Goal: Share content: Share content

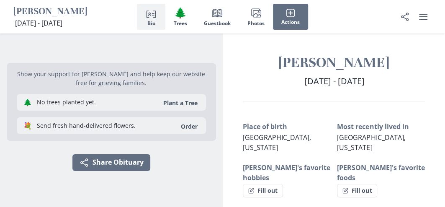
click at [334, 82] on span "[DATE] - [DATE]" at bounding box center [334, 80] width 60 height 11
click at [407, 16] on icon "Share" at bounding box center [405, 17] width 10 height 10
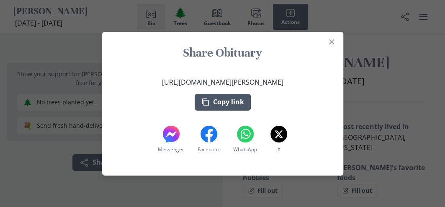
click at [238, 104] on button "Copy link" at bounding box center [223, 102] width 56 height 17
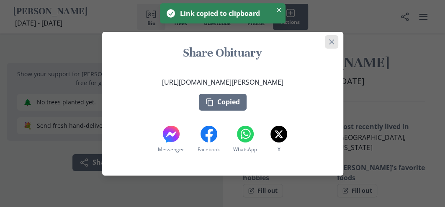
click at [334, 40] on icon "Close" at bounding box center [331, 41] width 5 height 5
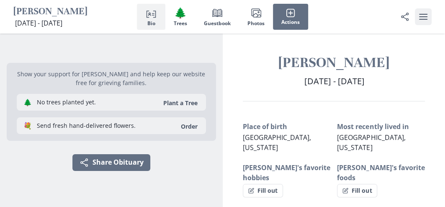
click at [423, 14] on icon "user menu" at bounding box center [423, 17] width 8 height 6
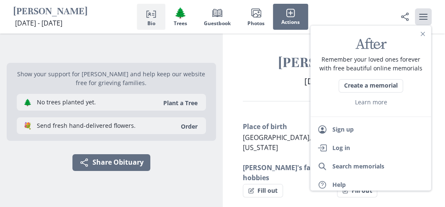
click at [422, 12] on icon "user menu" at bounding box center [423, 17] width 10 height 10
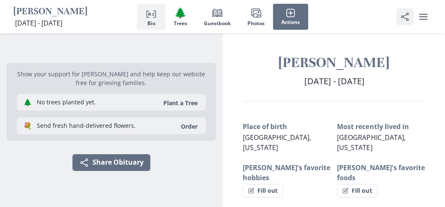
click at [404, 17] on icon "Share" at bounding box center [405, 17] width 10 height 10
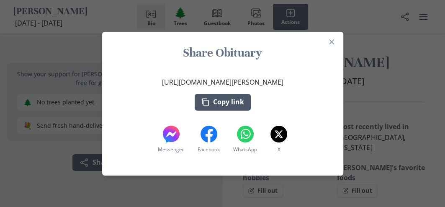
click at [224, 100] on button "Copy link" at bounding box center [223, 102] width 56 height 17
click at [331, 41] on button "Close" at bounding box center [331, 41] width 13 height 13
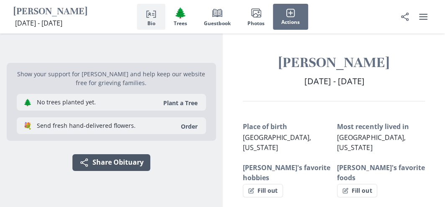
click at [91, 161] on button "Share Share Obituary" at bounding box center [111, 162] width 78 height 17
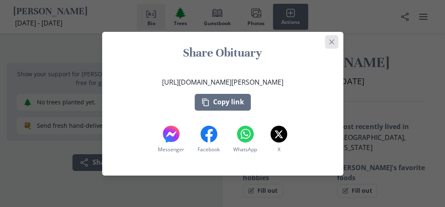
click at [334, 40] on icon "Close" at bounding box center [331, 41] width 5 height 5
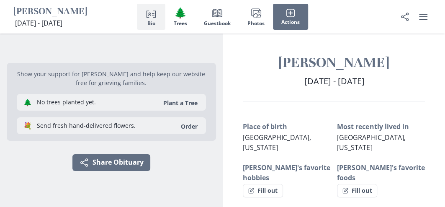
click at [143, 19] on button "Person profile Bio" at bounding box center [151, 17] width 28 height 26
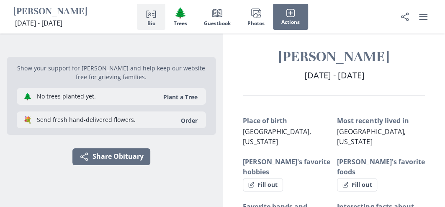
scroll to position [6, 0]
click at [156, 21] on button "Person profile Bio" at bounding box center [151, 17] width 28 height 26
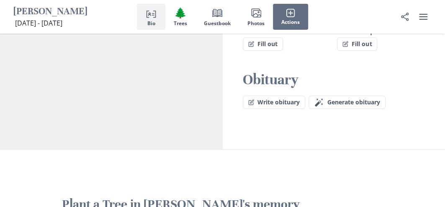
scroll to position [257, 0]
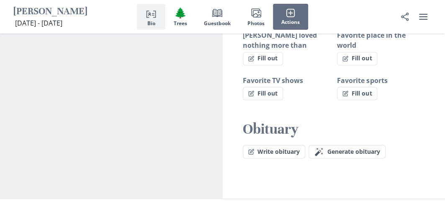
scroll to position [174, 0]
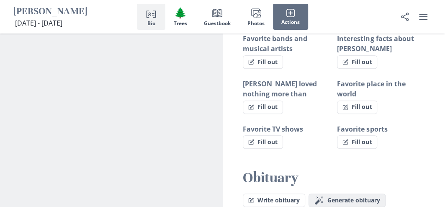
click at [352, 197] on span "Generate obituary" at bounding box center [353, 200] width 53 height 7
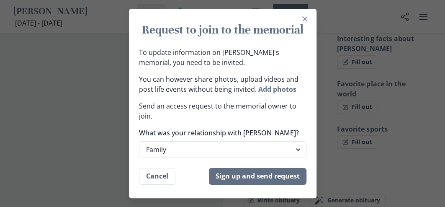
click at [351, 153] on div "Request to join to the memorial To update information on [PERSON_NAME]'s memori…" at bounding box center [222, 103] width 445 height 207
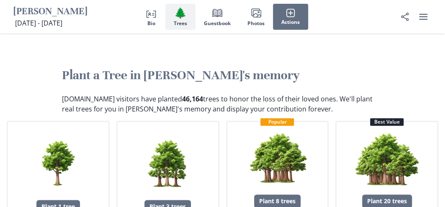
scroll to position [467, 0]
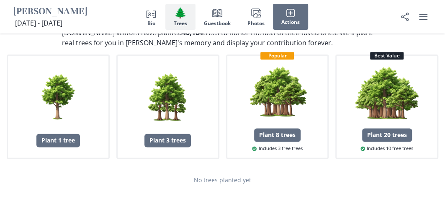
click at [186, 169] on div "No trees planted yet" at bounding box center [223, 180] width 432 height 22
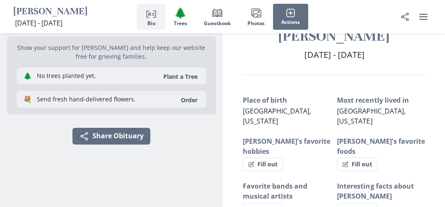
scroll to position [0, 0]
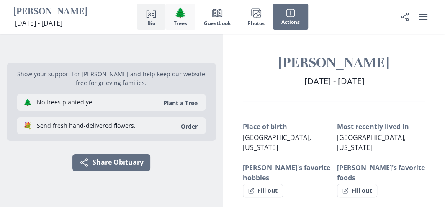
click at [181, 14] on span "🌲" at bounding box center [180, 13] width 13 height 12
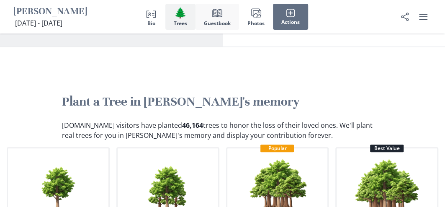
click at [214, 15] on icon "button" at bounding box center [217, 13] width 10 height 8
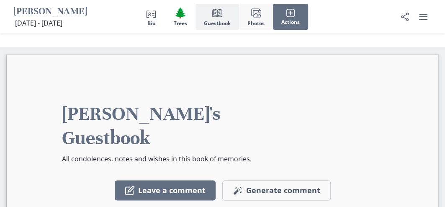
scroll to position [658, 0]
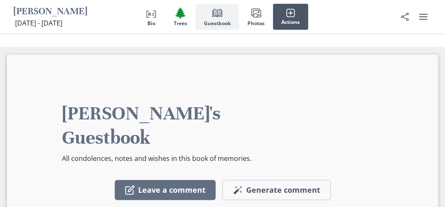
click at [275, 20] on button "Actions" at bounding box center [290, 17] width 35 height 26
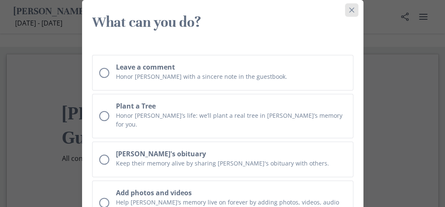
click at [351, 9] on icon "Close" at bounding box center [351, 10] width 5 height 5
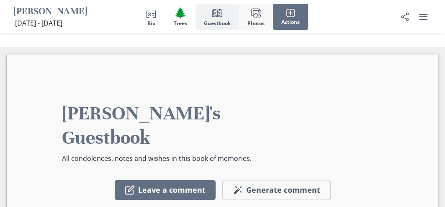
click at [256, 21] on span "Photos" at bounding box center [255, 24] width 17 height 6
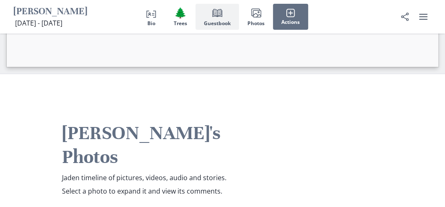
scroll to position [1019, 0]
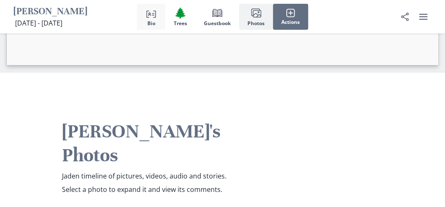
click at [154, 13] on icon "Person profile" at bounding box center [151, 13] width 10 height 10
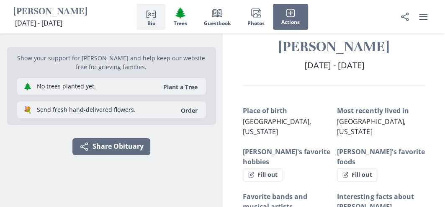
scroll to position [6, 0]
